Goal: Information Seeking & Learning: Learn about a topic

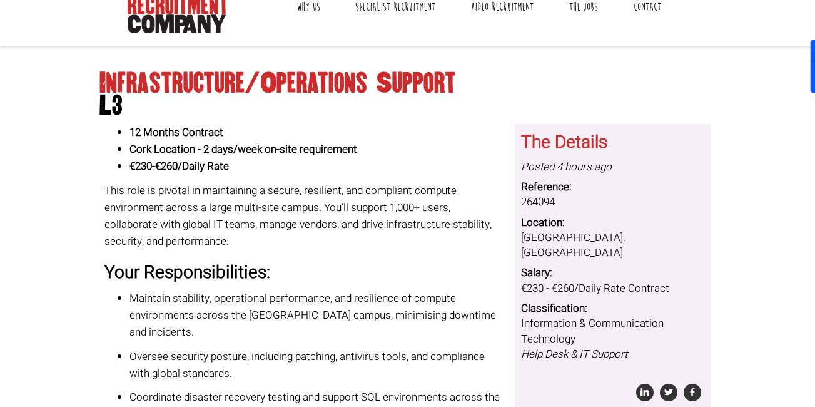
scroll to position [125, 0]
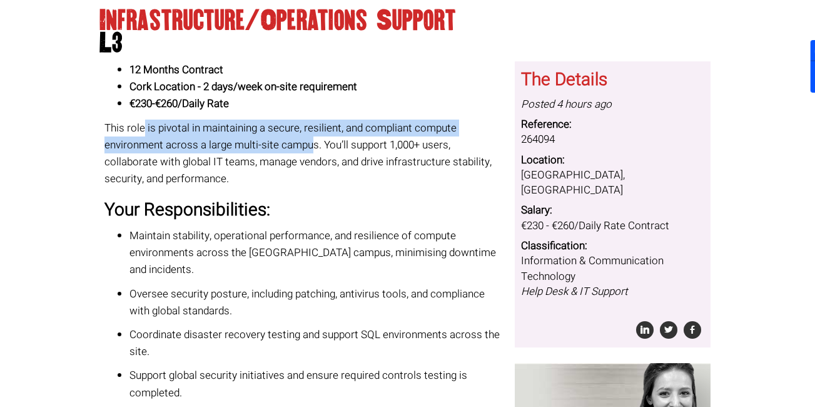
drag, startPoint x: 144, startPoint y: 134, endPoint x: 311, endPoint y: 139, distance: 166.4
click at [311, 139] on p "This role is pivotal in maintaining a secure, resilient, and compliant compute …" at bounding box center [305, 153] width 402 height 68
drag, startPoint x: 311, startPoint y: 139, endPoint x: 245, endPoint y: 151, distance: 67.5
click at [245, 151] on p "This role is pivotal in maintaining a secure, resilient, and compliant compute …" at bounding box center [305, 153] width 402 height 68
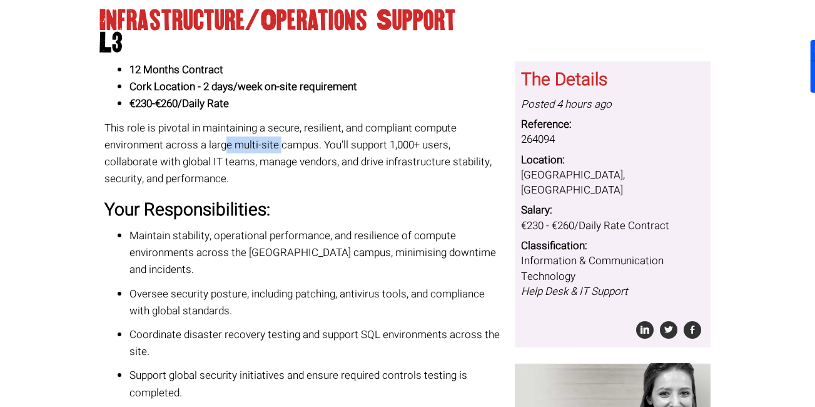
drag, startPoint x: 226, startPoint y: 143, endPoint x: 280, endPoint y: 143, distance: 54.4
click at [280, 143] on p "This role is pivotal in maintaining a secure, resilient, and compliant compute …" at bounding box center [305, 153] width 402 height 68
drag, startPoint x: 280, startPoint y: 143, endPoint x: 306, endPoint y: 168, distance: 36.3
click at [306, 168] on p "This role is pivotal in maintaining a secure, resilient, and compliant compute …" at bounding box center [305, 153] width 402 height 68
drag, startPoint x: 280, startPoint y: 144, endPoint x: 251, endPoint y: 148, distance: 28.5
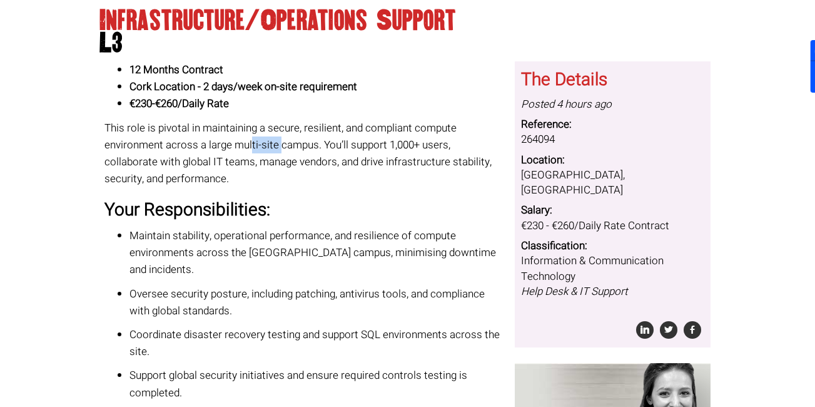
click at [251, 148] on p "This role is pivotal in maintaining a secure, resilient, and compliant compute …" at bounding box center [305, 153] width 402 height 68
drag, startPoint x: 251, startPoint y: 148, endPoint x: 353, endPoint y: 220, distance: 123.9
click at [351, 220] on h3 "Your Responsibilities:" at bounding box center [305, 210] width 402 height 19
drag, startPoint x: 398, startPoint y: 151, endPoint x: 448, endPoint y: 143, distance: 50.7
click at [448, 143] on p "This role is pivotal in maintaining a secure, resilient, and compliant compute …" at bounding box center [305, 153] width 402 height 68
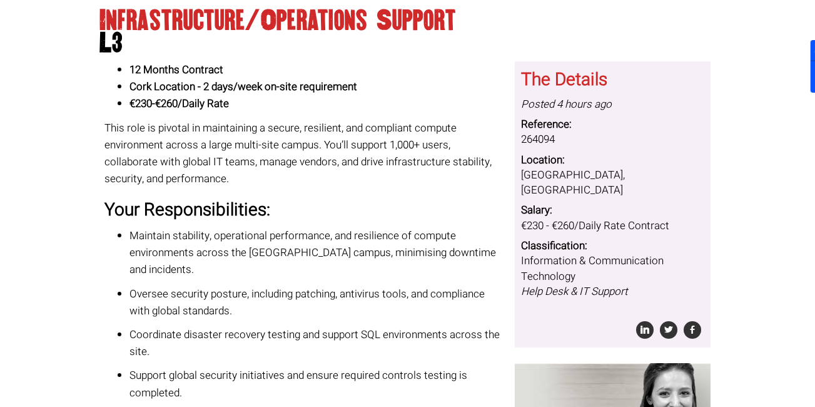
drag, startPoint x: 448, startPoint y: 143, endPoint x: 356, endPoint y: 200, distance: 108.1
drag, startPoint x: 286, startPoint y: 162, endPoint x: 395, endPoint y: 162, distance: 108.8
click at [395, 162] on p "This role is pivotal in maintaining a secure, resilient, and compliant compute …" at bounding box center [305, 153] width 402 height 68
drag, startPoint x: 395, startPoint y: 162, endPoint x: 430, endPoint y: 185, distance: 42.0
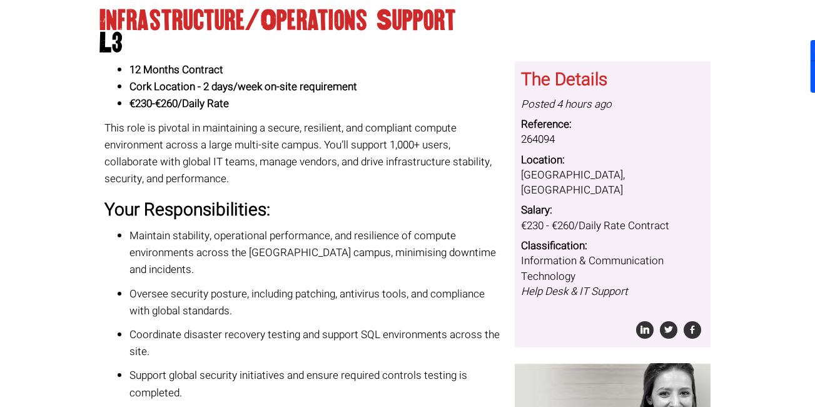
click at [430, 185] on p "This role is pivotal in maintaining a secure, resilient, and compliant compute …" at bounding box center [305, 153] width 402 height 68
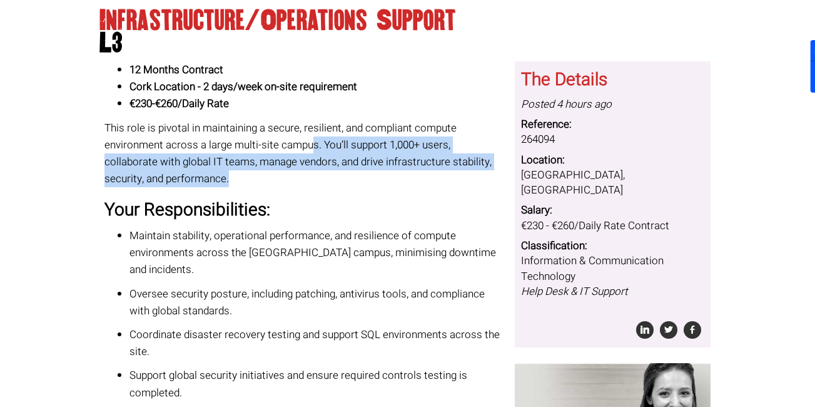
drag, startPoint x: 425, startPoint y: 156, endPoint x: 453, endPoint y: 178, distance: 36.0
click at [453, 178] on p "This role is pivotal in maintaining a secure, resilient, and compliant compute …" at bounding box center [305, 153] width 402 height 68
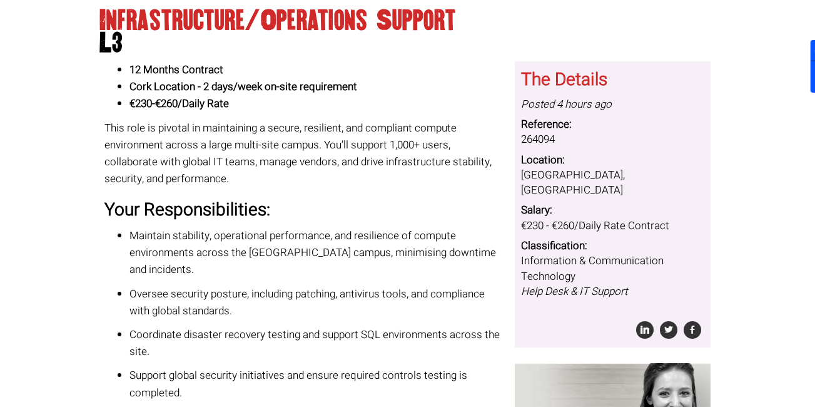
drag, startPoint x: 180, startPoint y: 100, endPoint x: 158, endPoint y: 99, distance: 22.5
click at [158, 99] on strong "€230-€260/Daily Rate" at bounding box center [178, 104] width 99 height 16
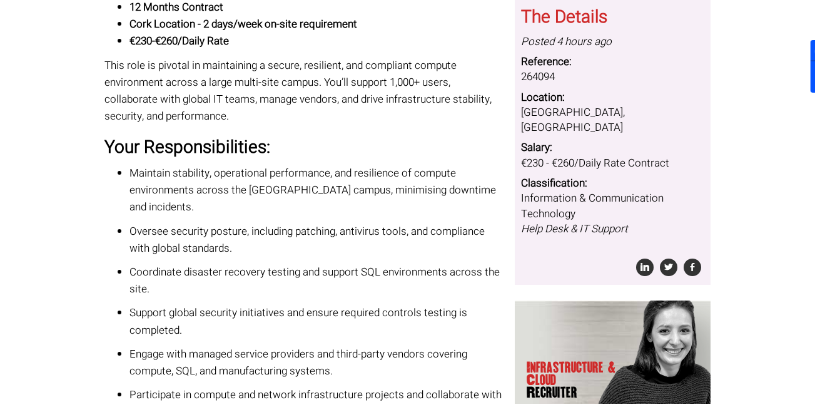
scroll to position [250, 0]
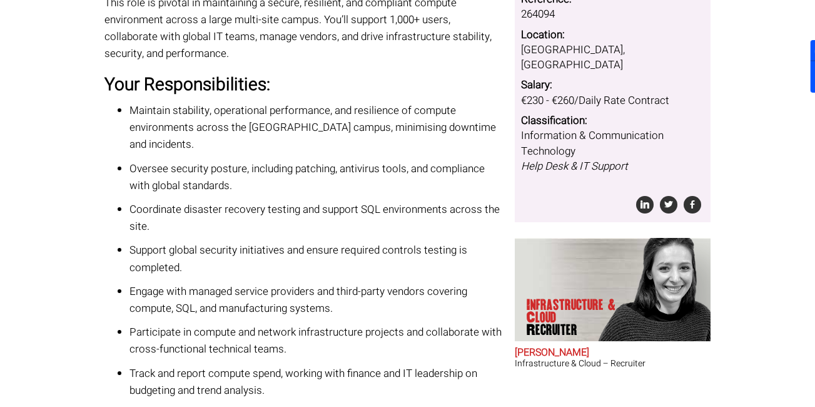
click at [286, 124] on p "Maintain stability, operational performance, and resilience of compute environm…" at bounding box center [317, 127] width 377 height 51
drag, startPoint x: 286, startPoint y: 124, endPoint x: 309, endPoint y: 152, distance: 36.0
click at [309, 160] on p "Oversee security posture, including patching, antivirus tools, and compliance w…" at bounding box center [317, 177] width 377 height 34
click at [291, 126] on p "Maintain stability, operational performance, and resilience of compute environm…" at bounding box center [317, 127] width 377 height 51
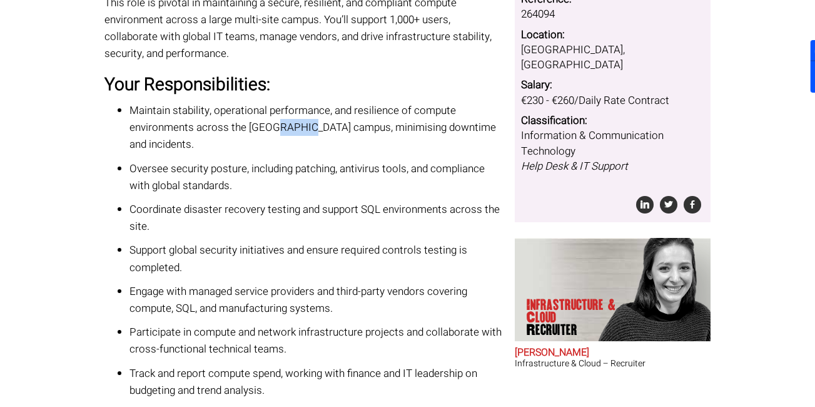
click at [291, 126] on p "Maintain stability, operational performance, and resilience of compute environm…" at bounding box center [317, 127] width 377 height 51
drag, startPoint x: 291, startPoint y: 126, endPoint x: 329, endPoint y: 161, distance: 50.9
click at [329, 161] on p "Oversee security posture, including patching, antivirus tools, and compliance w…" at bounding box center [317, 177] width 377 height 34
click at [343, 160] on p "Oversee security posture, including patching, antivirus tools, and compliance w…" at bounding box center [317, 177] width 377 height 34
click at [347, 160] on p "Oversee security posture, including patching, antivirus tools, and compliance w…" at bounding box center [317, 177] width 377 height 34
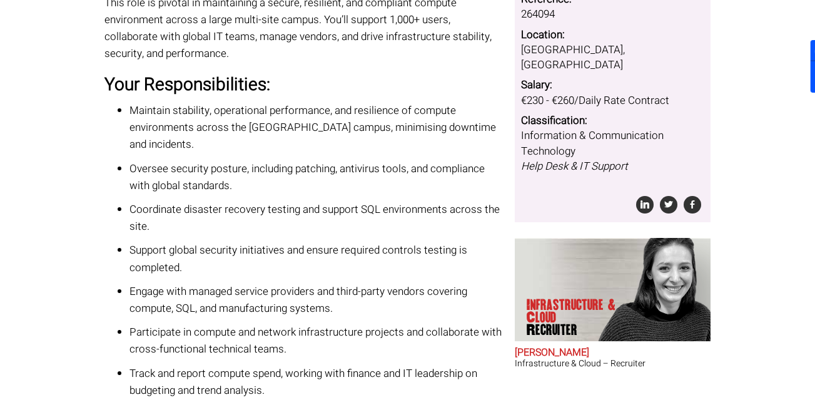
click at [356, 165] on p "Oversee security posture, including patching, antivirus tools, and compliance w…" at bounding box center [317, 177] width 377 height 34
click at [355, 160] on p "Oversee security posture, including patching, antivirus tools, and compliance w…" at bounding box center [317, 177] width 377 height 34
drag, startPoint x: 355, startPoint y: 151, endPoint x: 355, endPoint y: 164, distance: 13.1
click at [355, 164] on p "Oversee security posture, including patching, antivirus tools, and compliance w…" at bounding box center [317, 177] width 377 height 34
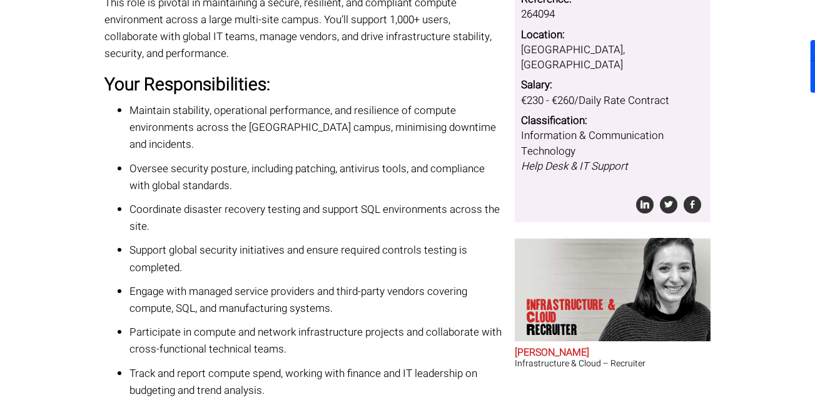
click at [355, 160] on p "Oversee security posture, including patching, antivirus tools, and compliance w…" at bounding box center [317, 177] width 377 height 34
click at [356, 160] on p "Oversee security posture, including patching, antivirus tools, and compliance w…" at bounding box center [317, 177] width 377 height 34
drag, startPoint x: 356, startPoint y: 150, endPoint x: 365, endPoint y: 169, distance: 21.0
click at [365, 169] on p "Oversee security posture, including patching, antivirus tools, and compliance w…" at bounding box center [317, 177] width 377 height 34
click at [364, 160] on p "Oversee security posture, including patching, antivirus tools, and compliance w…" at bounding box center [317, 177] width 377 height 34
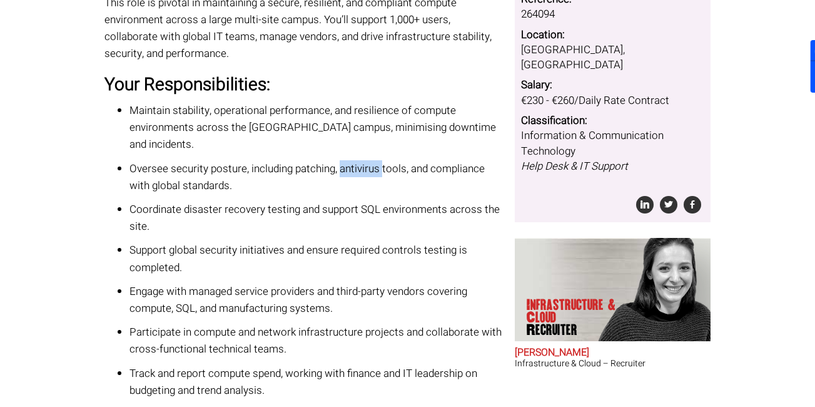
click at [364, 160] on p "Oversee security posture, including patching, antivirus tools, and compliance w…" at bounding box center [317, 177] width 377 height 34
drag, startPoint x: 364, startPoint y: 154, endPoint x: 367, endPoint y: 164, distance: 10.3
click at [367, 164] on p "Oversee security posture, including patching, antivirus tools, and compliance w…" at bounding box center [317, 177] width 377 height 34
click at [362, 160] on p "Oversee security posture, including patching, antivirus tools, and compliance w…" at bounding box center [317, 177] width 377 height 34
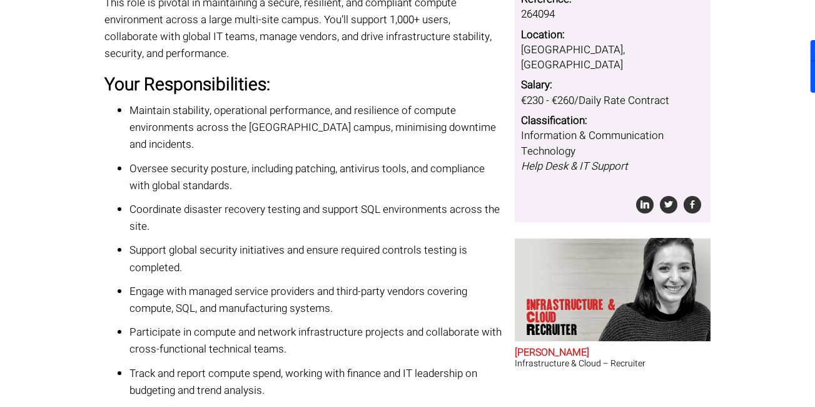
drag, startPoint x: 362, startPoint y: 150, endPoint x: 373, endPoint y: 161, distance: 15.5
click at [373, 161] on p "Oversee security posture, including patching, antivirus tools, and compliance w…" at bounding box center [317, 177] width 377 height 34
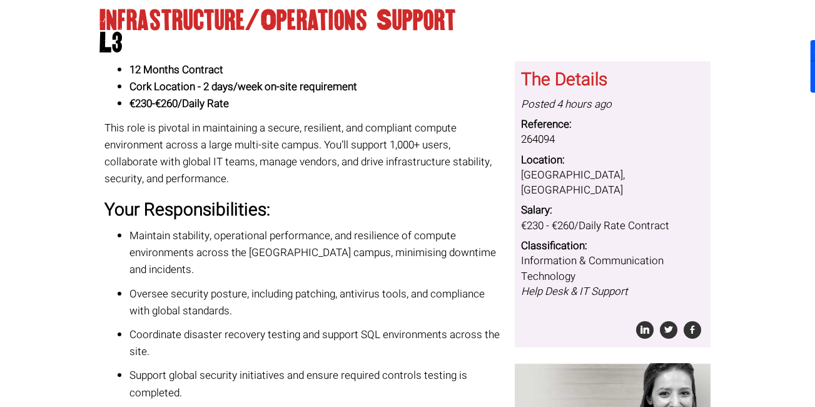
scroll to position [188, 0]
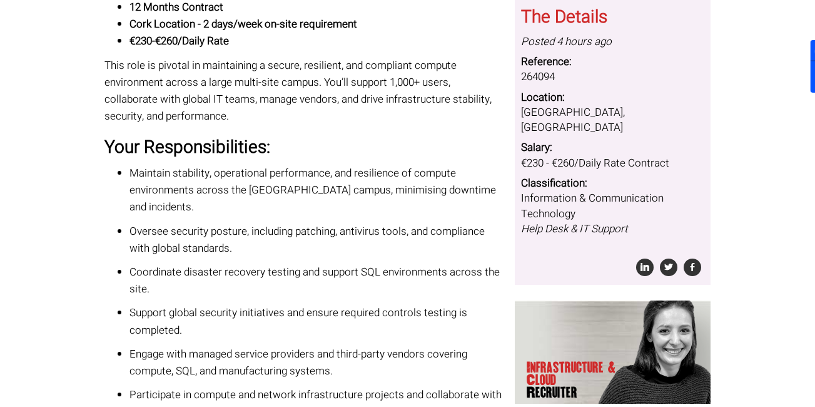
click at [368, 223] on p "Oversee security posture, including patching, antivirus tools, and compliance w…" at bounding box center [317, 240] width 377 height 34
drag, startPoint x: 368, startPoint y: 208, endPoint x: 414, endPoint y: 228, distance: 50.1
click at [414, 228] on p "Oversee security posture, including patching, antivirus tools, and compliance w…" at bounding box center [317, 240] width 377 height 34
click at [356, 223] on p "Oversee security posture, including patching, antivirus tools, and compliance w…" at bounding box center [317, 240] width 377 height 34
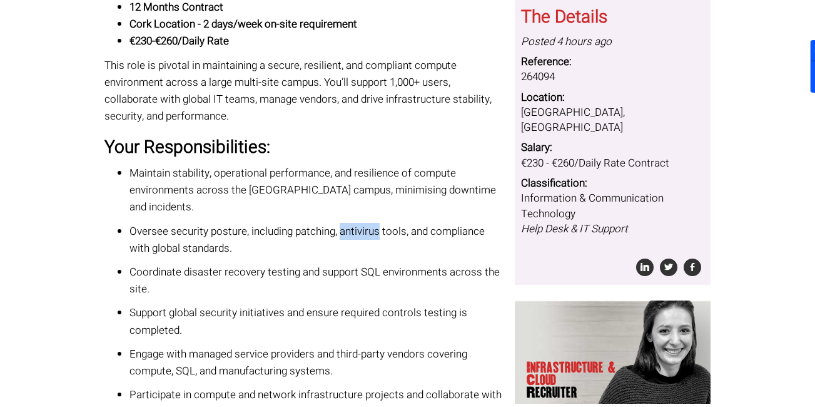
click at [358, 223] on p "Oversee security posture, including patching, antivirus tools, and compliance w…" at bounding box center [317, 240] width 377 height 34
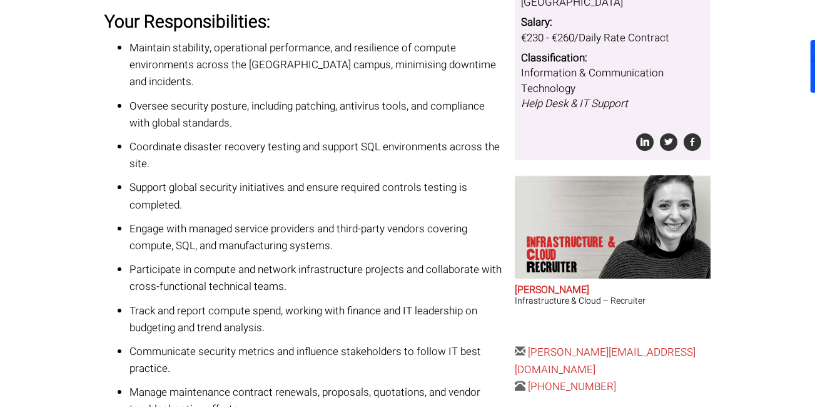
click at [363, 114] on ul "Maintain stability, operational performance, and resilience of compute environm…" at bounding box center [305, 228] width 402 height 378
click at [363, 98] on p "Oversee security posture, including patching, antivirus tools, and compliance w…" at bounding box center [317, 115] width 377 height 34
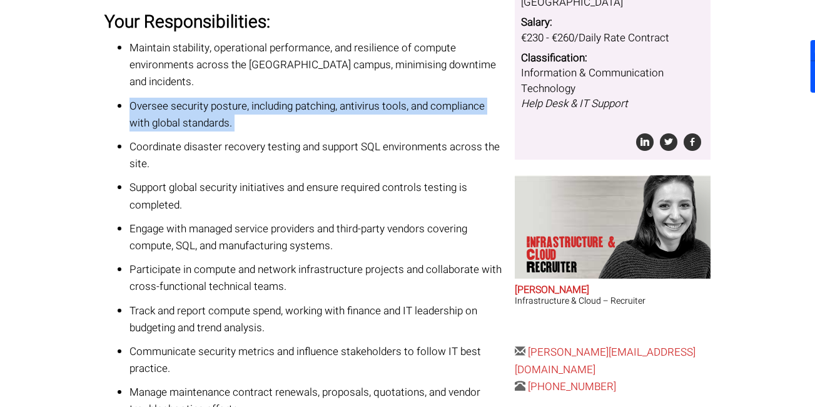
click at [363, 98] on p "Oversee security posture, including patching, antivirus tools, and compliance w…" at bounding box center [317, 115] width 377 height 34
click at [360, 98] on p "Oversee security posture, including patching, antivirus tools, and compliance w…" at bounding box center [317, 115] width 377 height 34
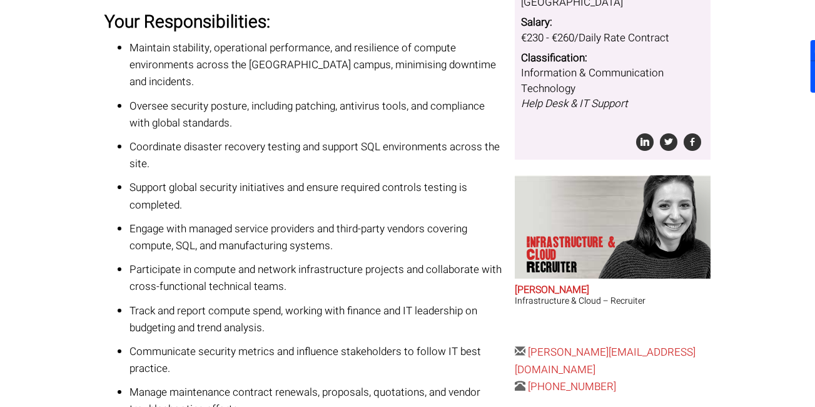
click at [360, 98] on p "Oversee security posture, including patching, antivirus tools, and compliance w…" at bounding box center [317, 115] width 377 height 34
drag, startPoint x: 360, startPoint y: 89, endPoint x: 367, endPoint y: 93, distance: 7.8
click at [367, 98] on p "Oversee security posture, including patching, antivirus tools, and compliance w…" at bounding box center [317, 115] width 377 height 34
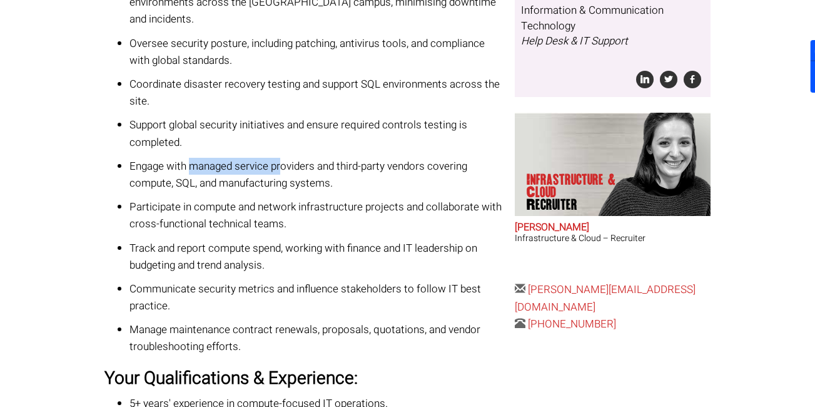
drag, startPoint x: 191, startPoint y: 144, endPoint x: 280, endPoint y: 148, distance: 88.9
click at [280, 158] on p "Engage with managed service providers and third-party vendors covering compute,…" at bounding box center [317, 175] width 377 height 34
drag, startPoint x: 280, startPoint y: 148, endPoint x: 375, endPoint y: 158, distance: 95.6
click at [375, 158] on p "Engage with managed service providers and third-party vendors covering compute,…" at bounding box center [317, 175] width 377 height 34
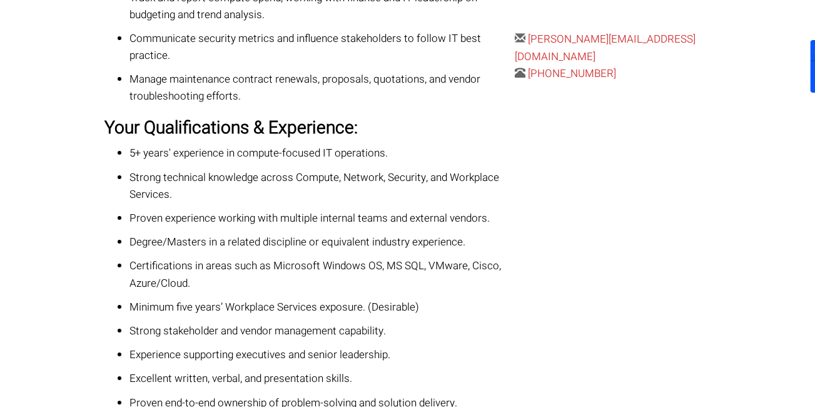
scroll to position [688, 0]
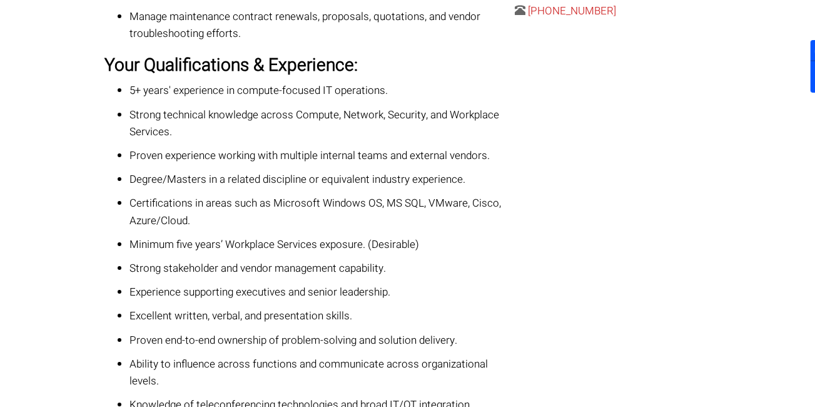
click at [253, 236] on p "Minimum five years’ Workplace Services exposure. (Desirable)" at bounding box center [317, 244] width 377 height 17
drag, startPoint x: 253, startPoint y: 229, endPoint x: 321, endPoint y: 228, distance: 68.2
click at [321, 236] on p "Minimum five years’ Workplace Services exposure. (Desirable)" at bounding box center [317, 244] width 377 height 17
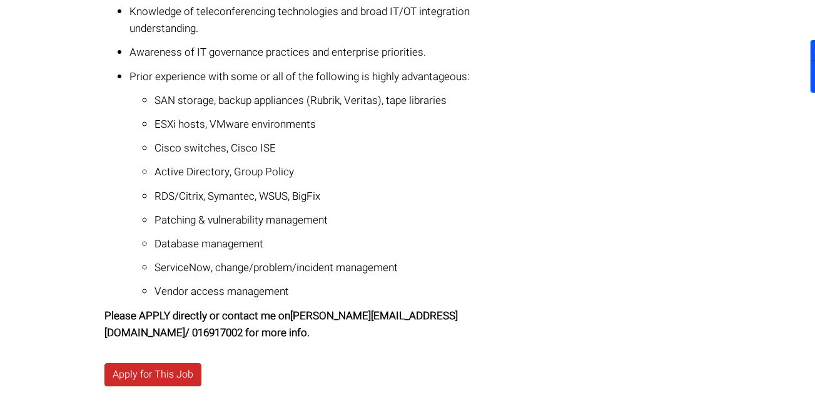
scroll to position [1123, 0]
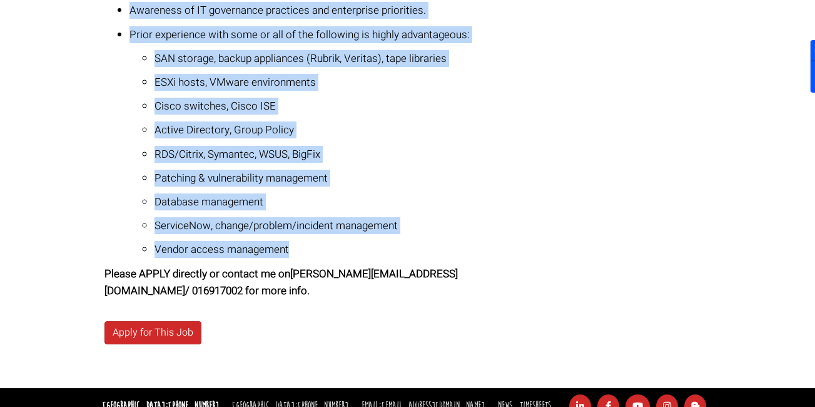
drag, startPoint x: 98, startPoint y: 132, endPoint x: 431, endPoint y: 239, distance: 350.1
copy div "Loremipsumdolo/Sitametcon Adipisc E6 35 Seddoe Temporin Utla Etdolore - 0 magn/…"
